Goal: Information Seeking & Learning: Find specific page/section

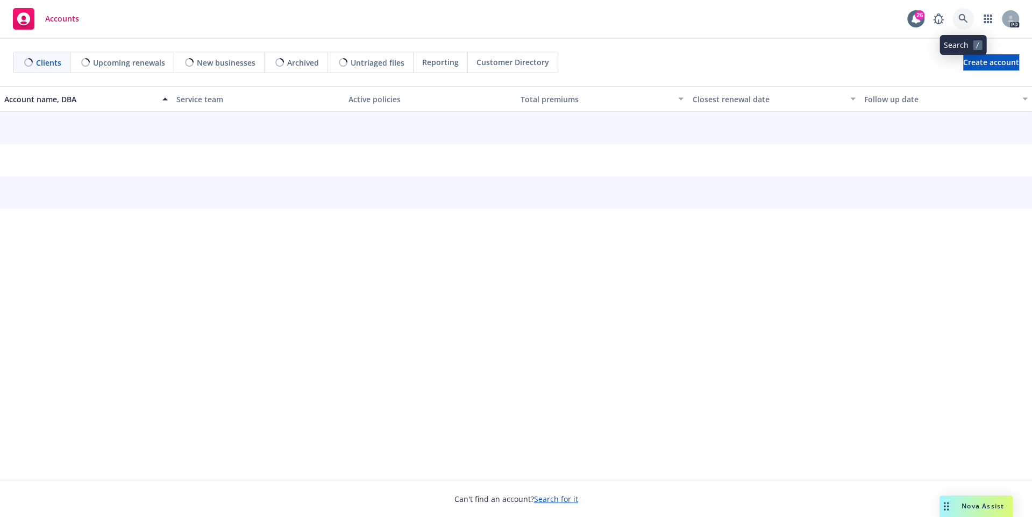
click at [966, 18] on icon at bounding box center [963, 19] width 10 height 10
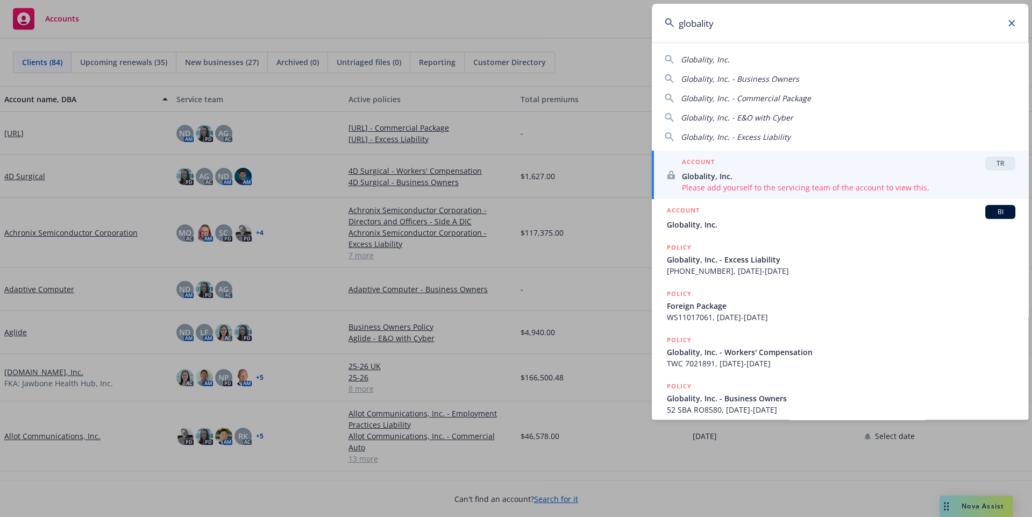
type input "globality"
click at [781, 170] on span "Globality, Inc." at bounding box center [848, 175] width 333 height 11
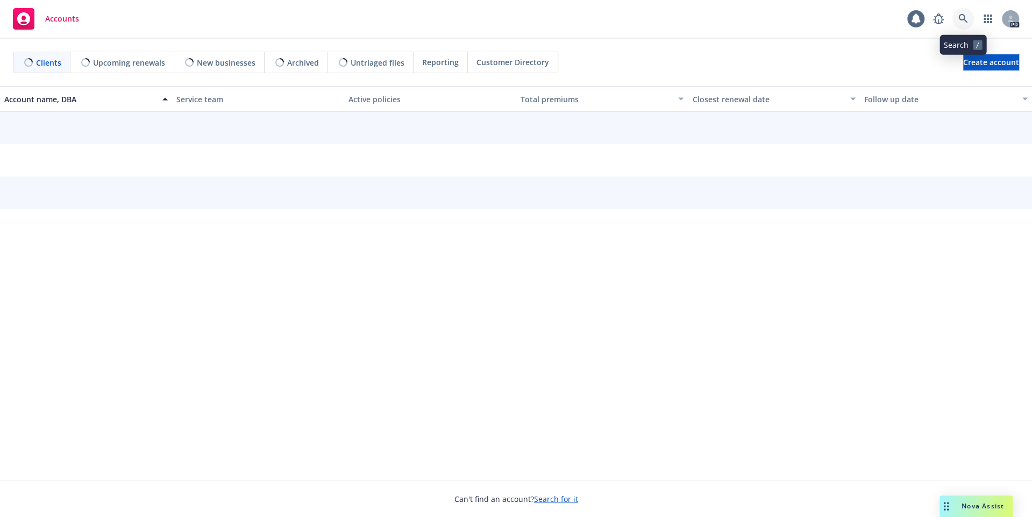
click at [963, 26] on link at bounding box center [963, 19] width 22 height 22
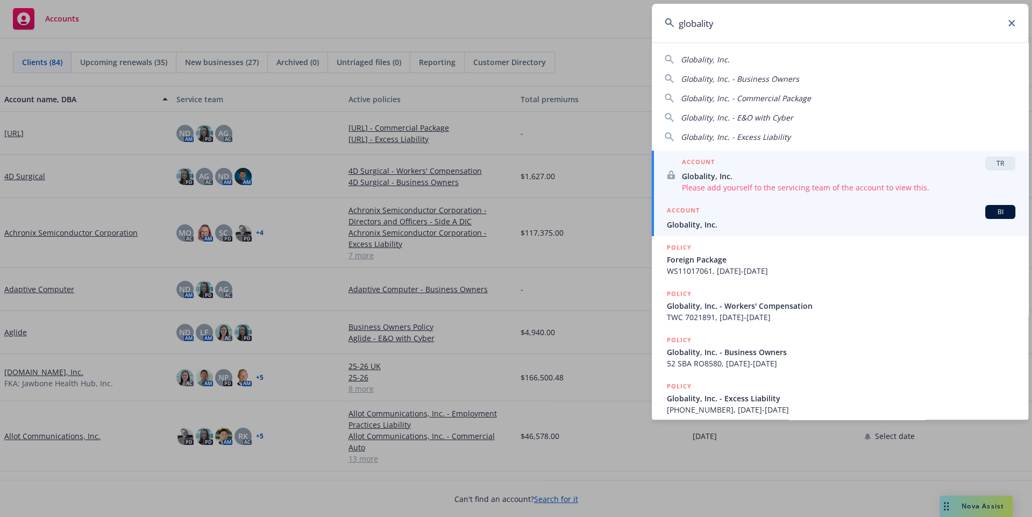
type input "globality"
click at [817, 214] on div "ACCOUNT BI" at bounding box center [841, 212] width 348 height 14
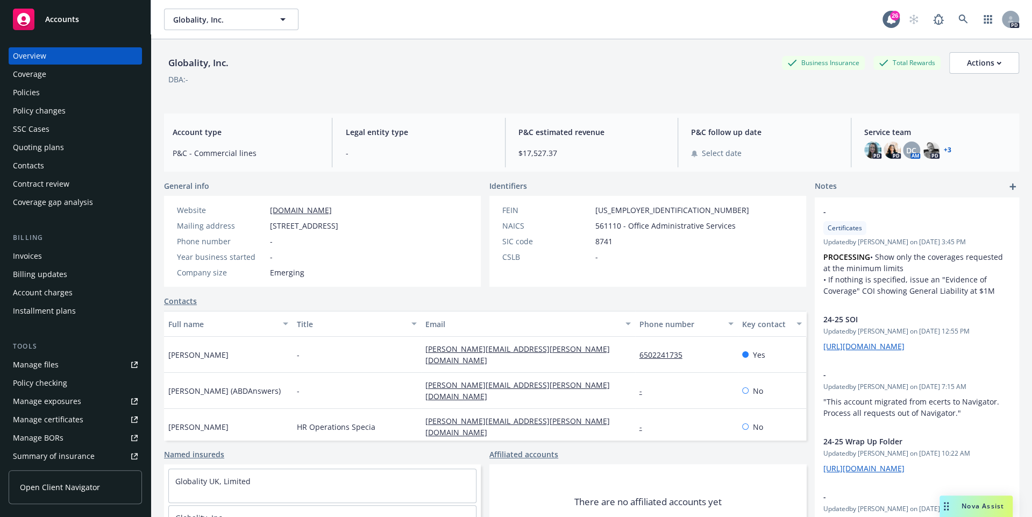
click at [31, 75] on div "Coverage" at bounding box center [29, 74] width 33 height 17
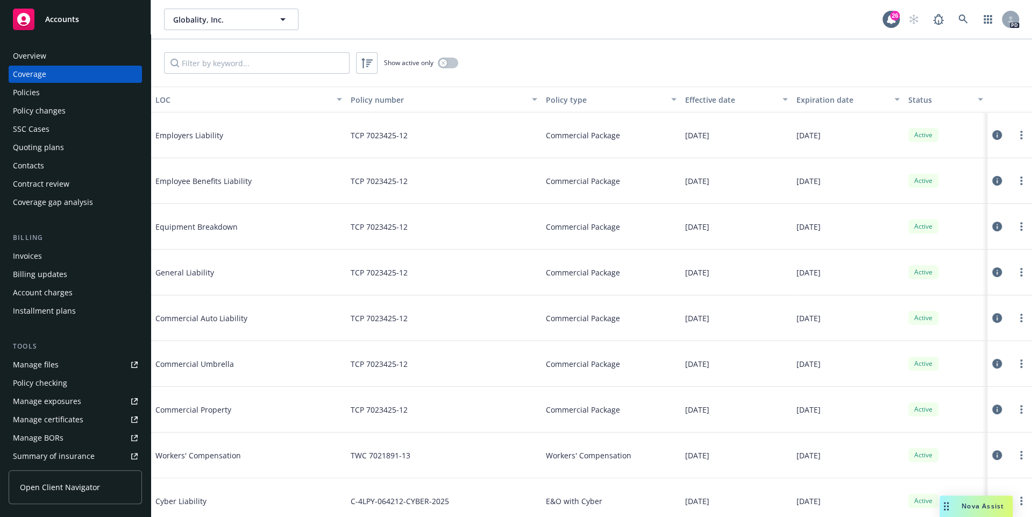
click at [53, 92] on div "Policies" at bounding box center [75, 92] width 125 height 17
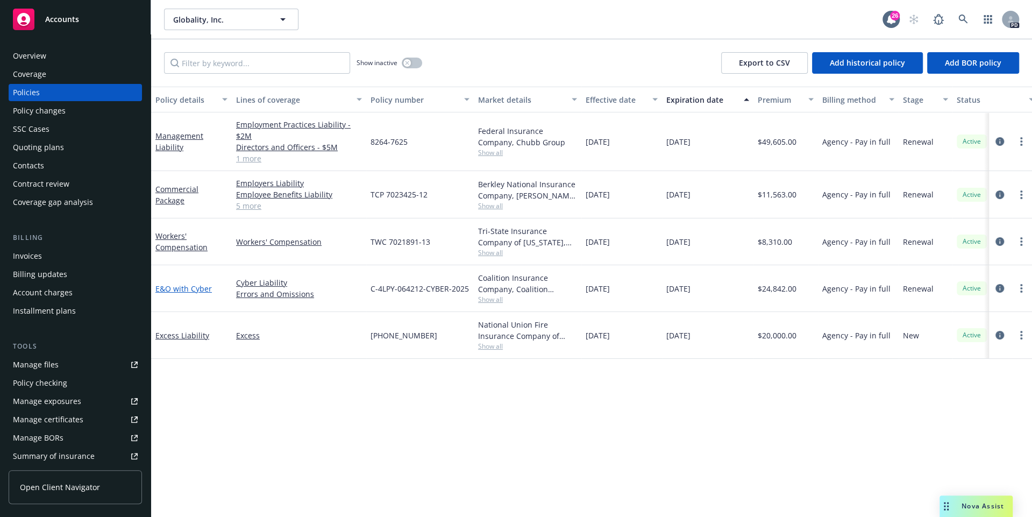
click at [187, 287] on link "E&O with Cyber" at bounding box center [183, 288] width 56 height 10
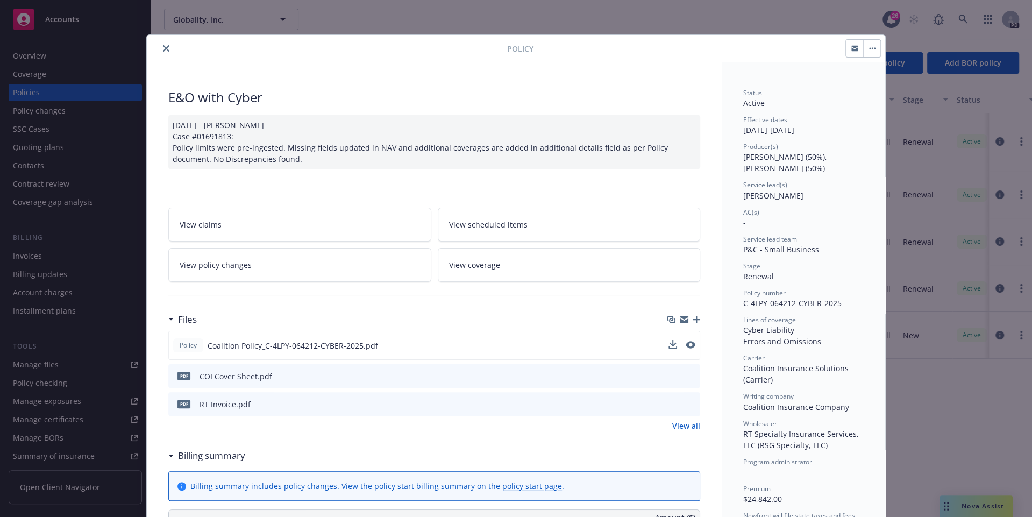
click at [691, 347] on button at bounding box center [690, 345] width 10 height 11
click at [690, 342] on icon "preview file" at bounding box center [689, 345] width 10 height 8
click at [166, 52] on button "close" at bounding box center [166, 48] width 13 height 13
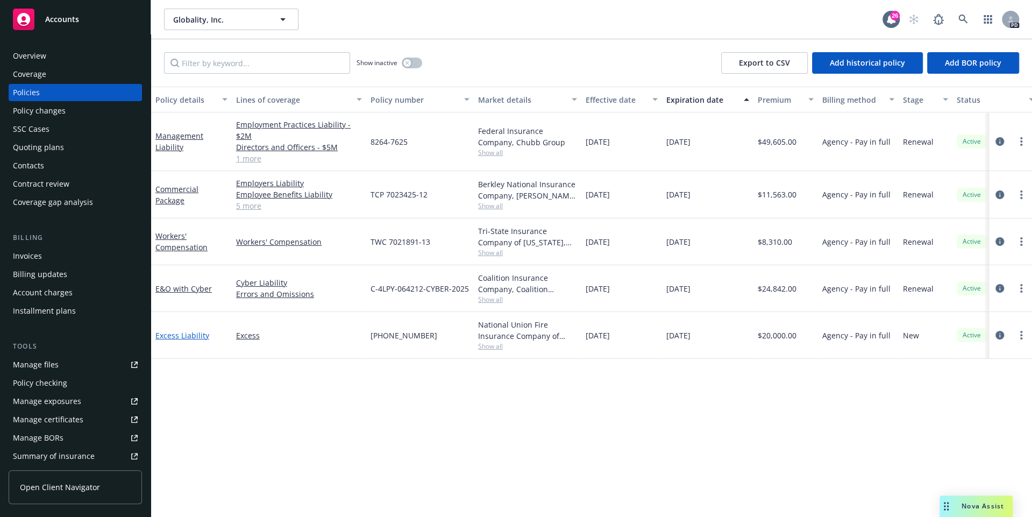
click at [184, 332] on link "Excess Liability" at bounding box center [182, 335] width 54 height 10
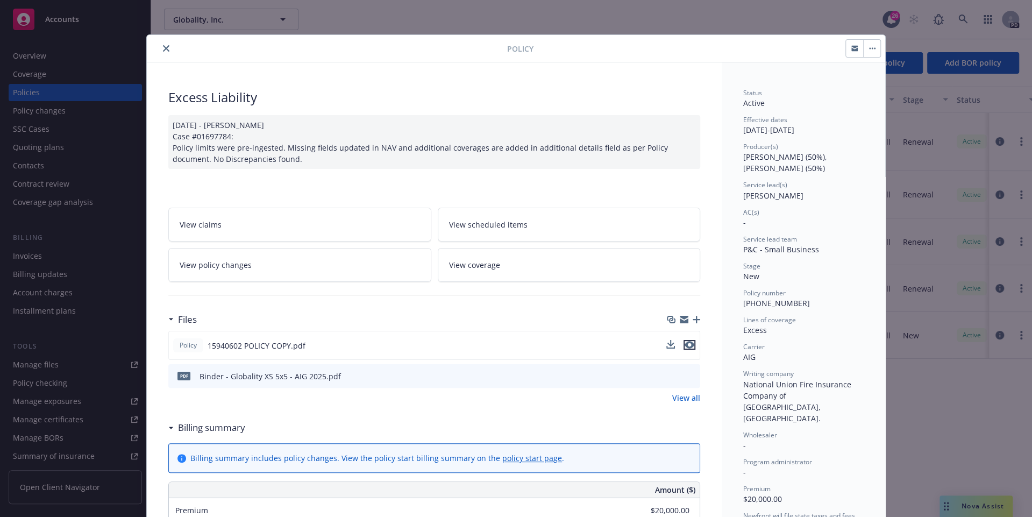
click at [689, 345] on icon "preview file" at bounding box center [689, 345] width 10 height 8
click at [164, 47] on icon "close" at bounding box center [166, 48] width 6 height 6
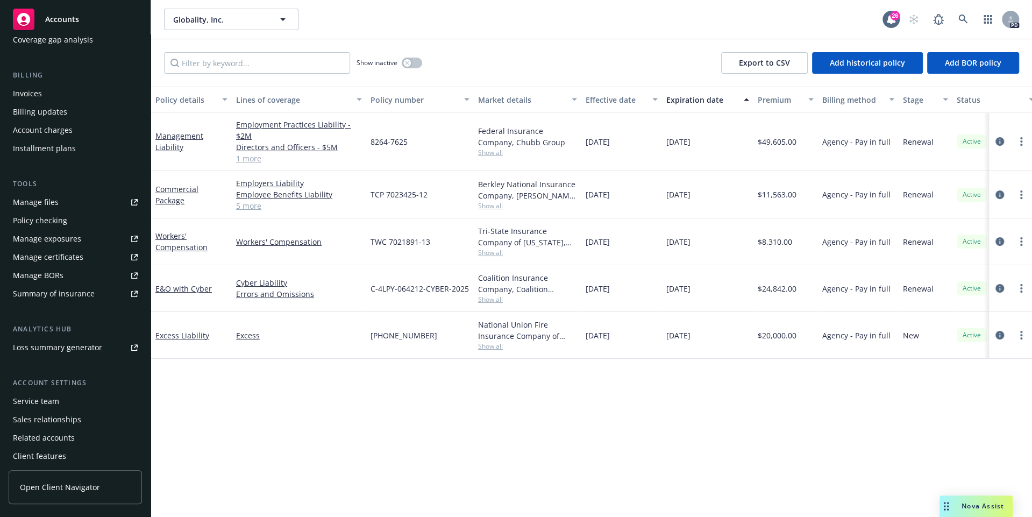
scroll to position [183, 0]
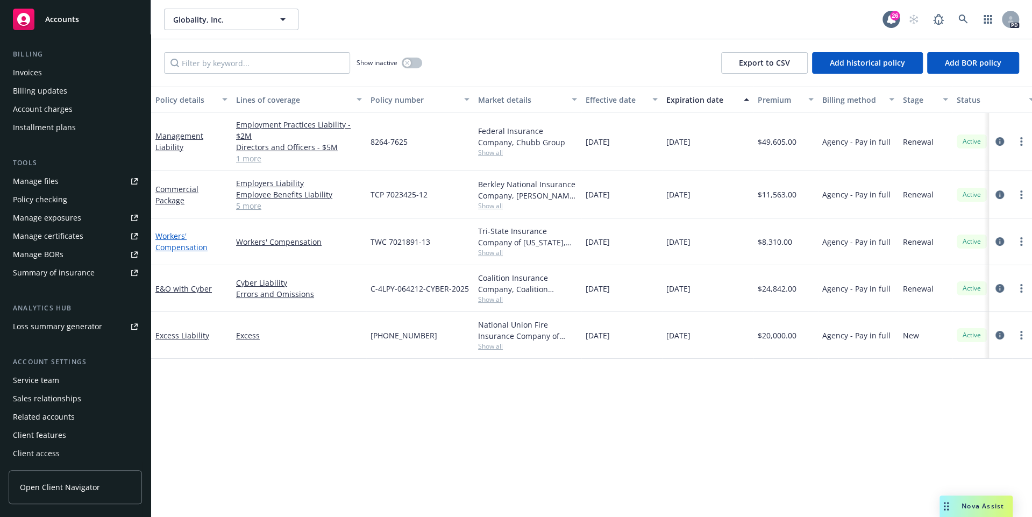
click at [180, 247] on link "Workers' Compensation" at bounding box center [181, 242] width 52 height 22
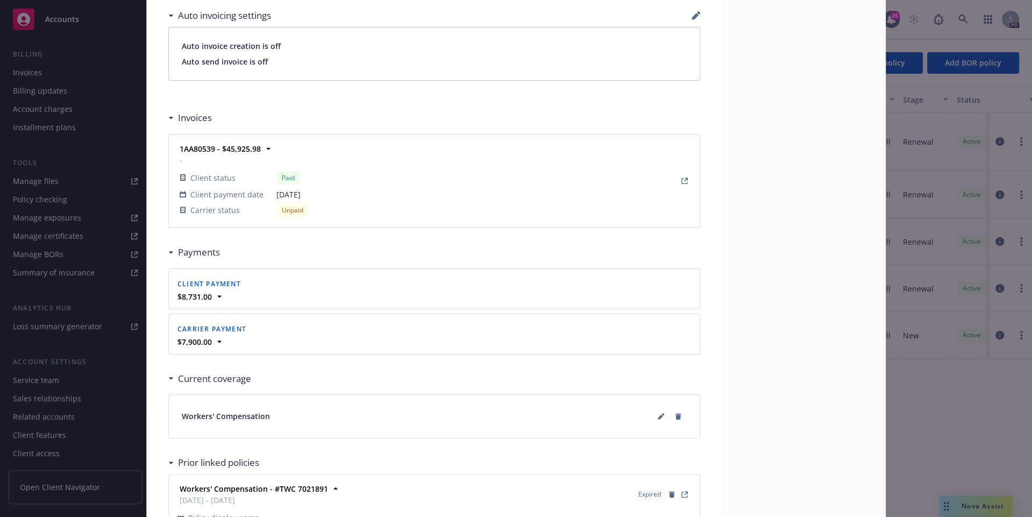
scroll to position [950, 0]
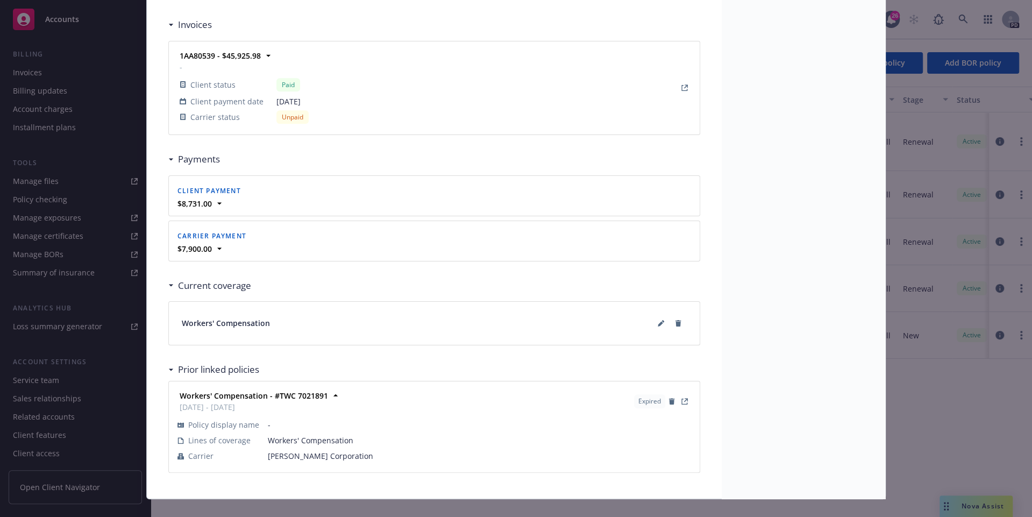
click at [96, 145] on div "Policy Workers' Compensation [DATE] - [PERSON_NAME] Case #01697786: Policy limi…" at bounding box center [516, 258] width 1032 height 517
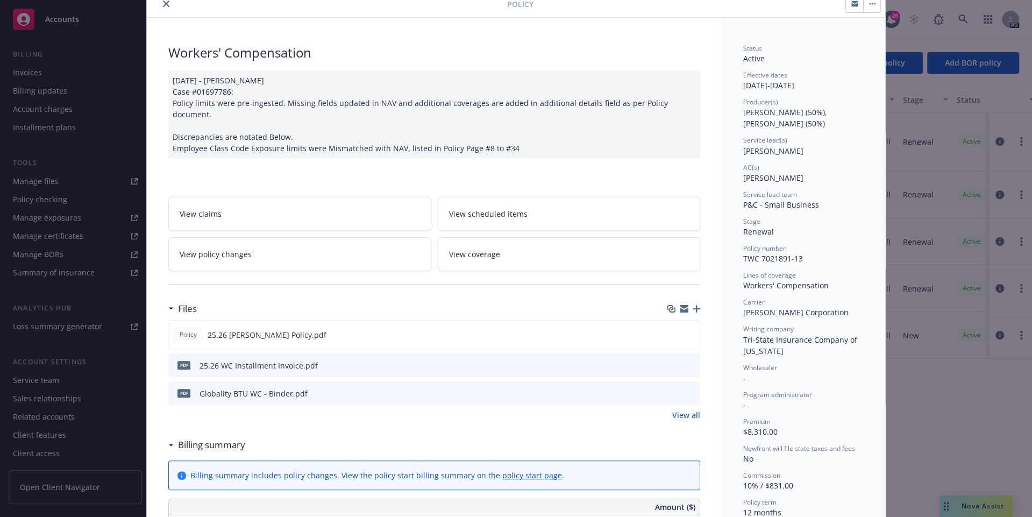
scroll to position [0, 0]
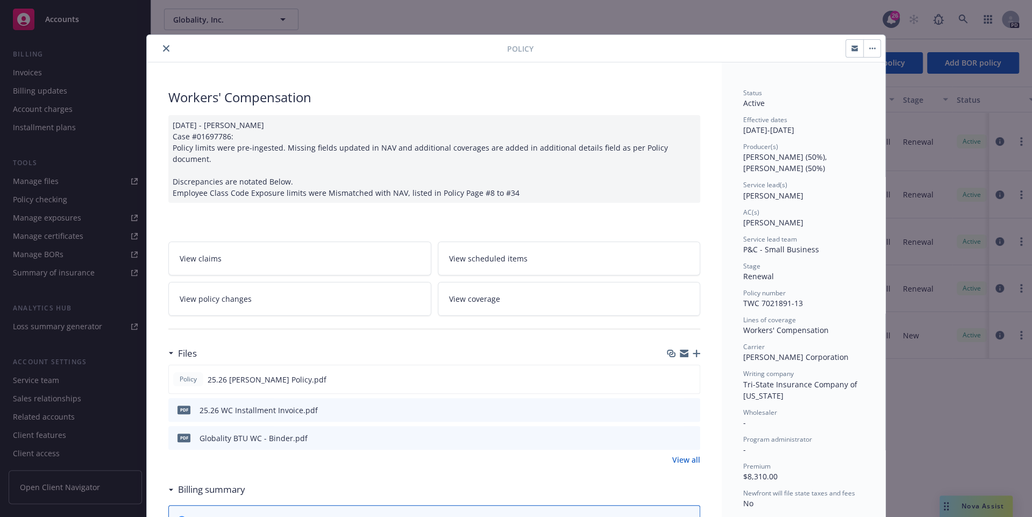
click at [163, 49] on icon "close" at bounding box center [166, 48] width 6 height 6
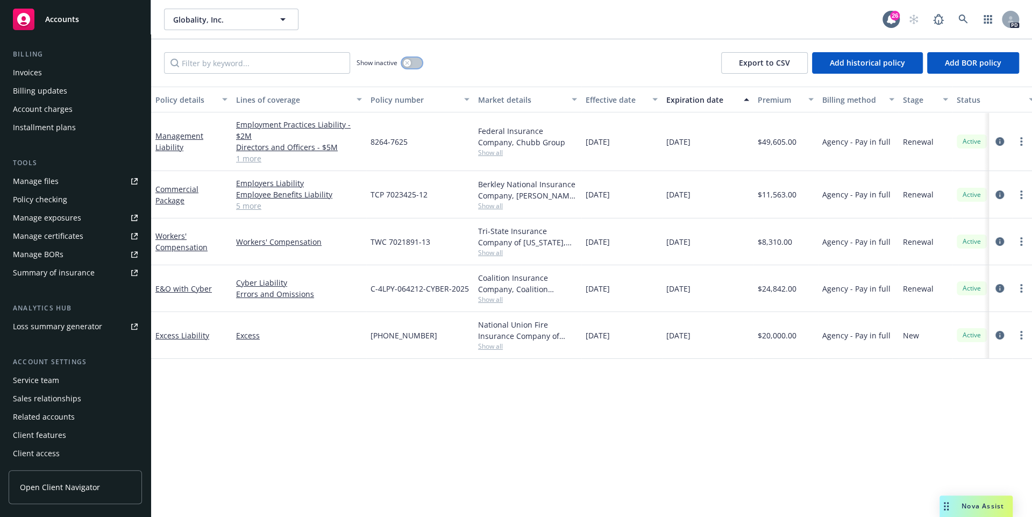
click at [411, 64] on button "button" at bounding box center [412, 63] width 20 height 11
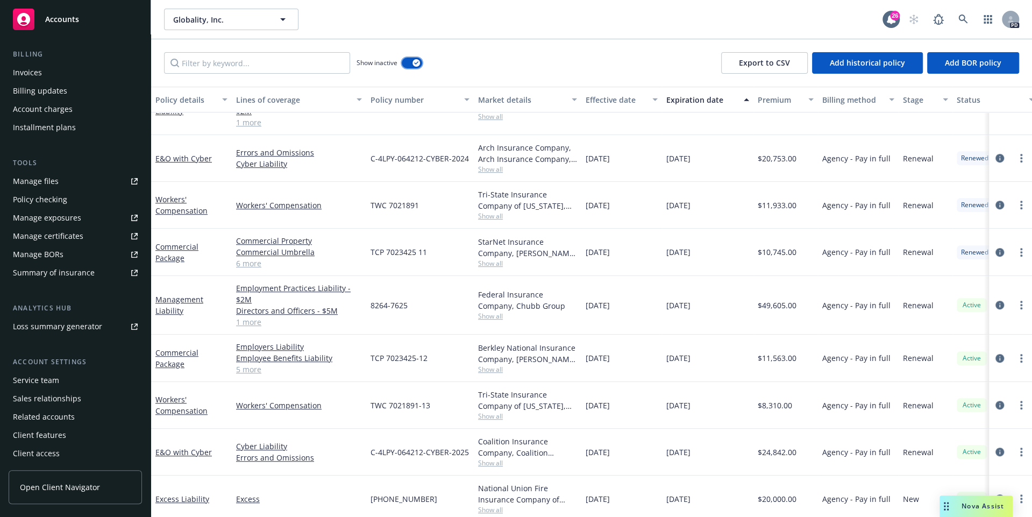
scroll to position [514, 0]
click at [721, 103] on div "Expiration date" at bounding box center [701, 99] width 71 height 11
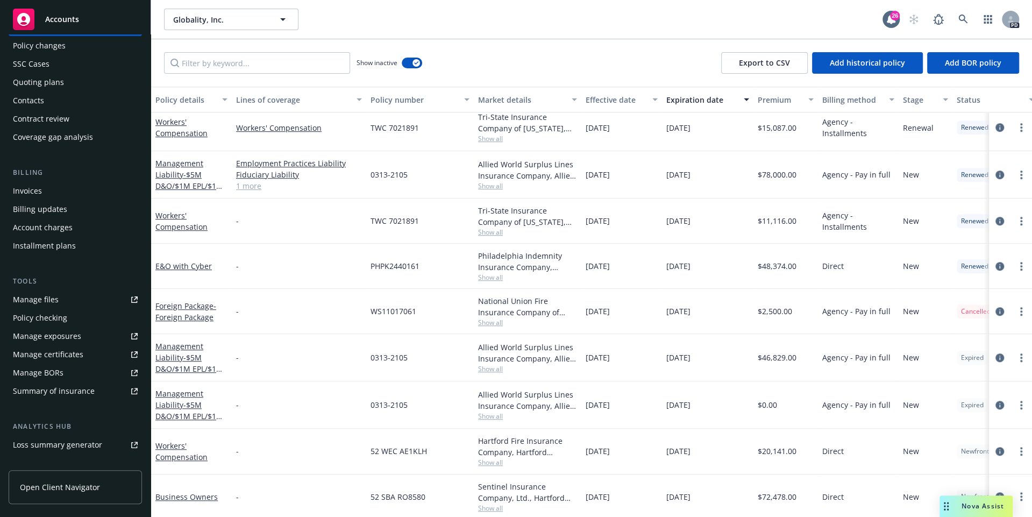
scroll to position [0, 0]
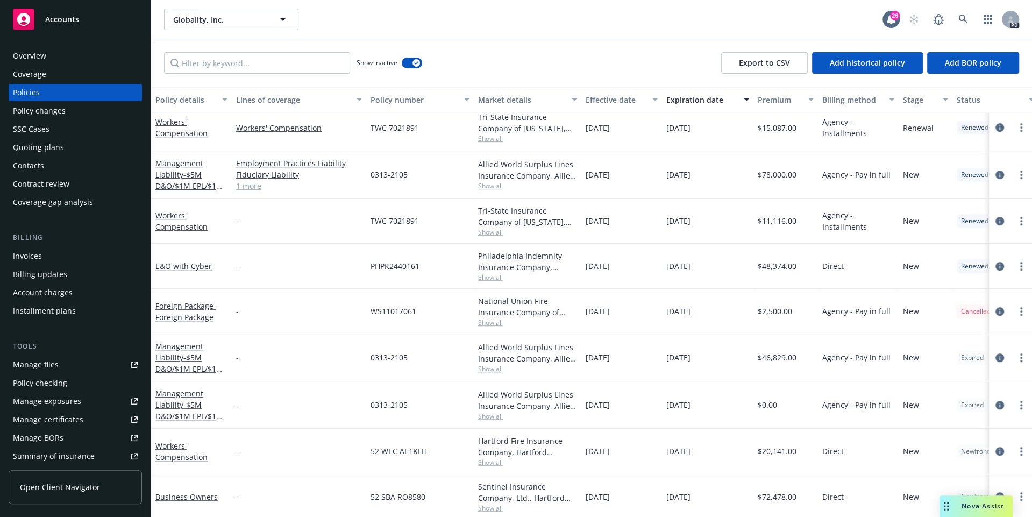
click at [51, 51] on div "Overview" at bounding box center [75, 55] width 125 height 17
